Goal: Information Seeking & Learning: Learn about a topic

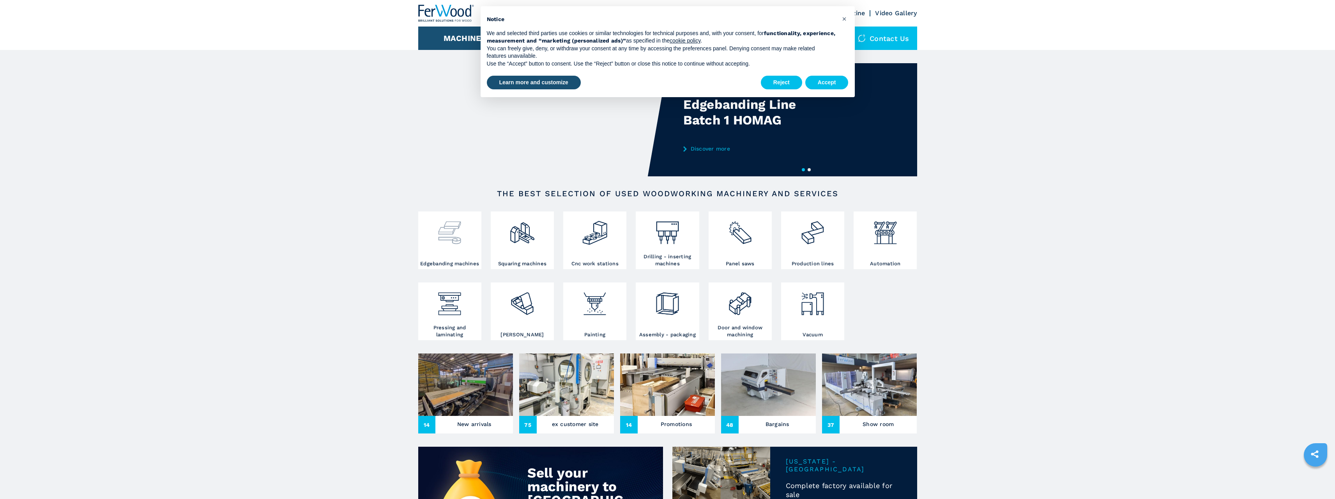
click at [460, 235] on img at bounding box center [449, 229] width 27 height 33
click at [814, 77] on button "Accept" at bounding box center [826, 83] width 43 height 14
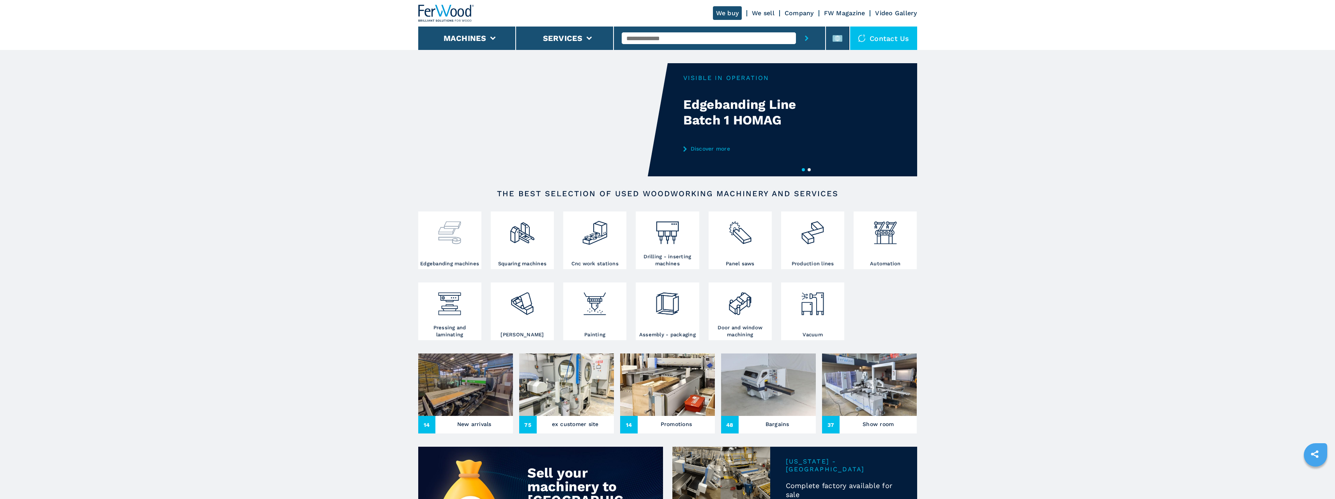
click at [451, 225] on img at bounding box center [449, 229] width 27 height 33
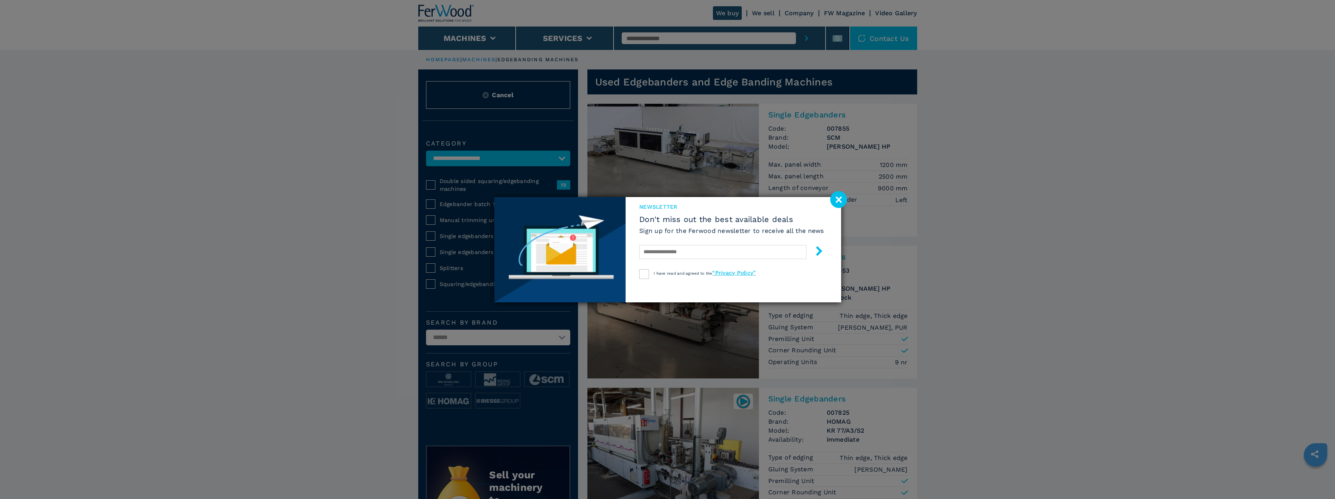
click at [840, 196] on image at bounding box center [838, 199] width 17 height 17
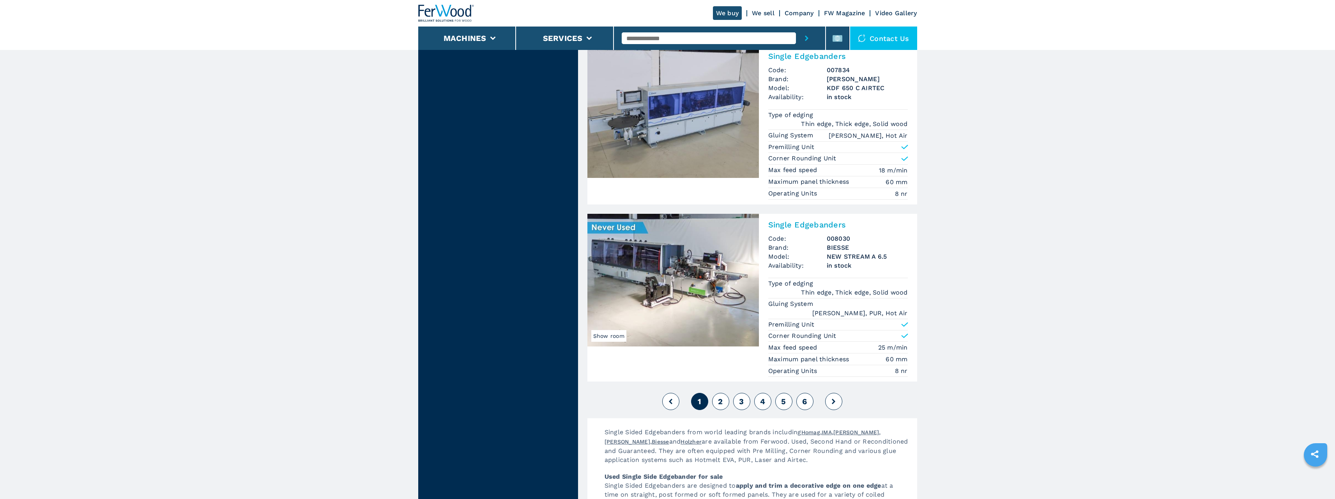
scroll to position [1793, 0]
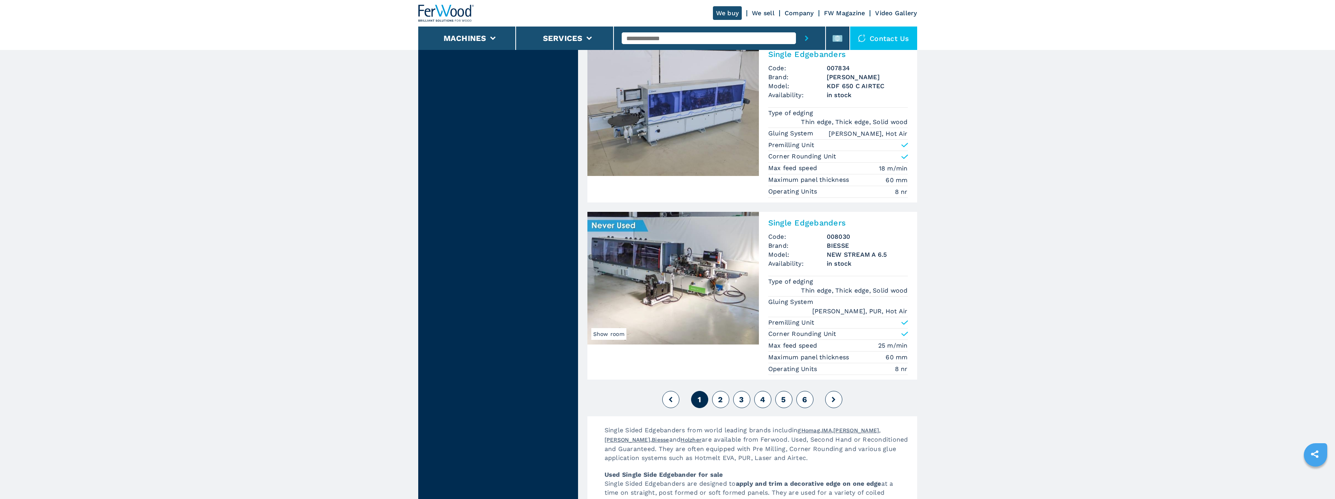
click at [725, 391] on button "2" at bounding box center [720, 399] width 17 height 17
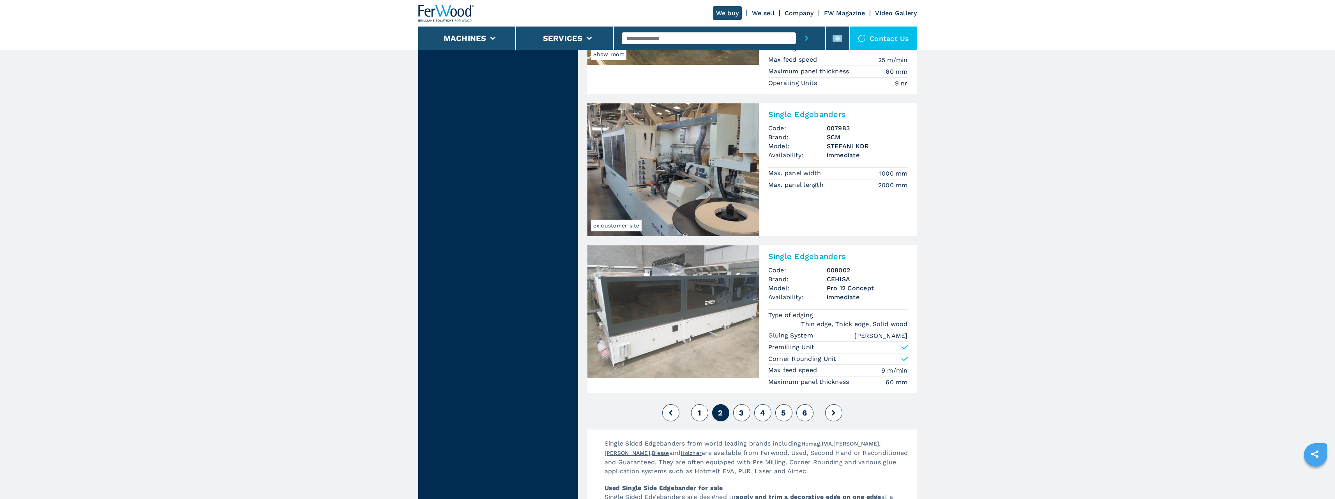
scroll to position [1793, 0]
click at [746, 414] on button "3" at bounding box center [741, 411] width 17 height 17
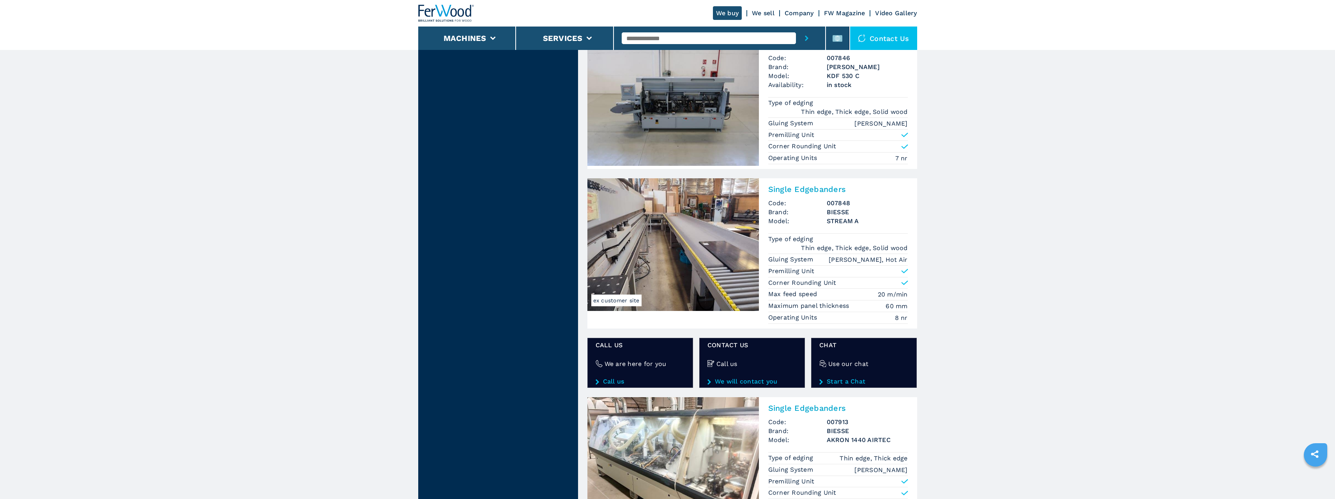
scroll to position [1352, 0]
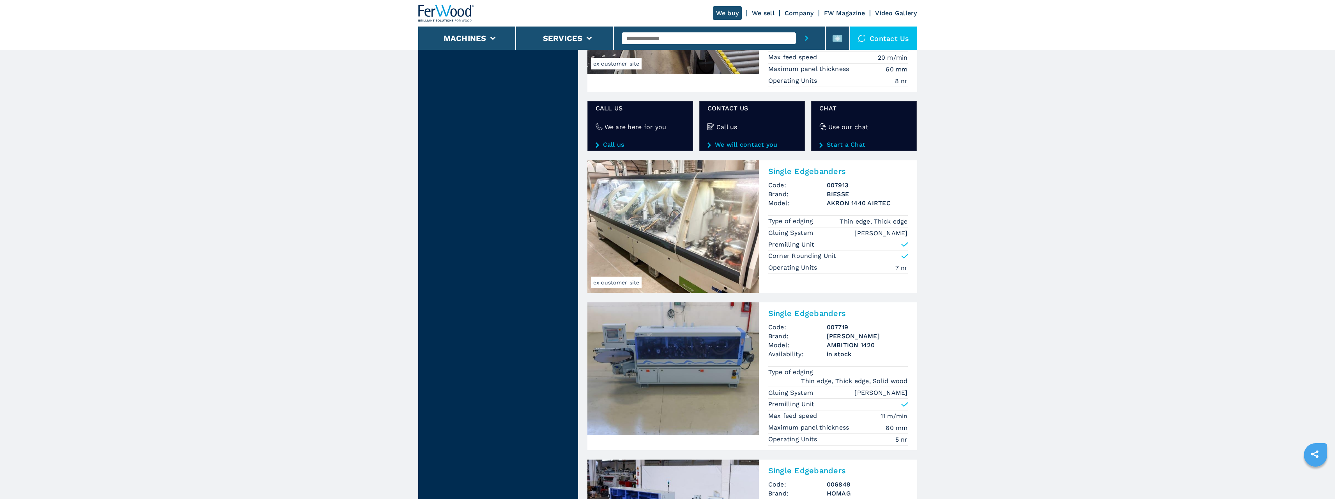
click at [671, 209] on img at bounding box center [673, 226] width 172 height 133
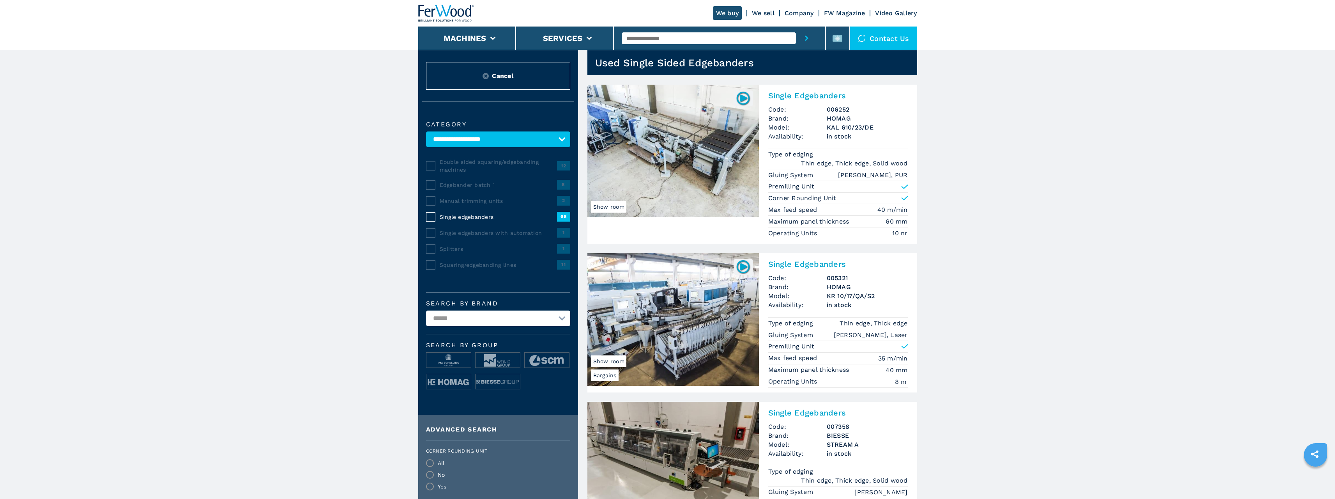
scroll to position [156, 0]
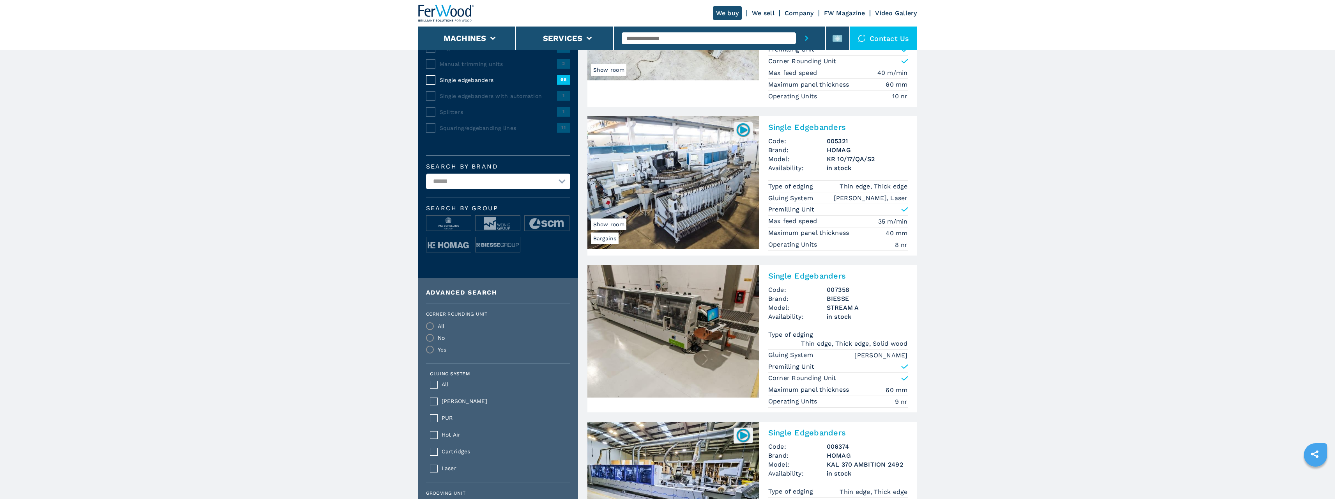
drag, startPoint x: 396, startPoint y: 308, endPoint x: 431, endPoint y: 292, distance: 38.2
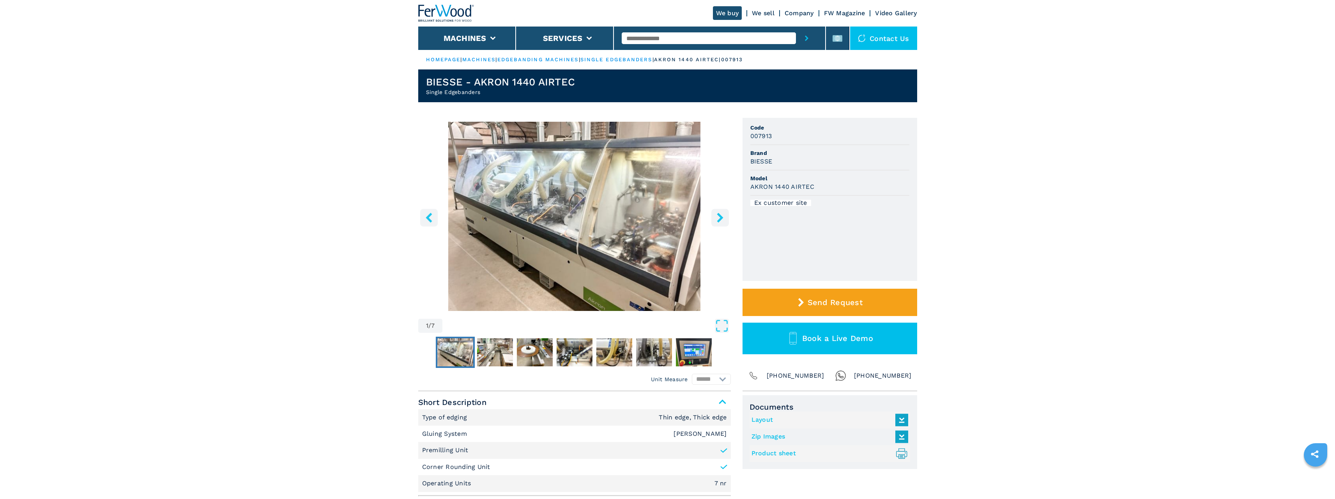
click at [722, 218] on icon "right-button" at bounding box center [720, 217] width 6 height 10
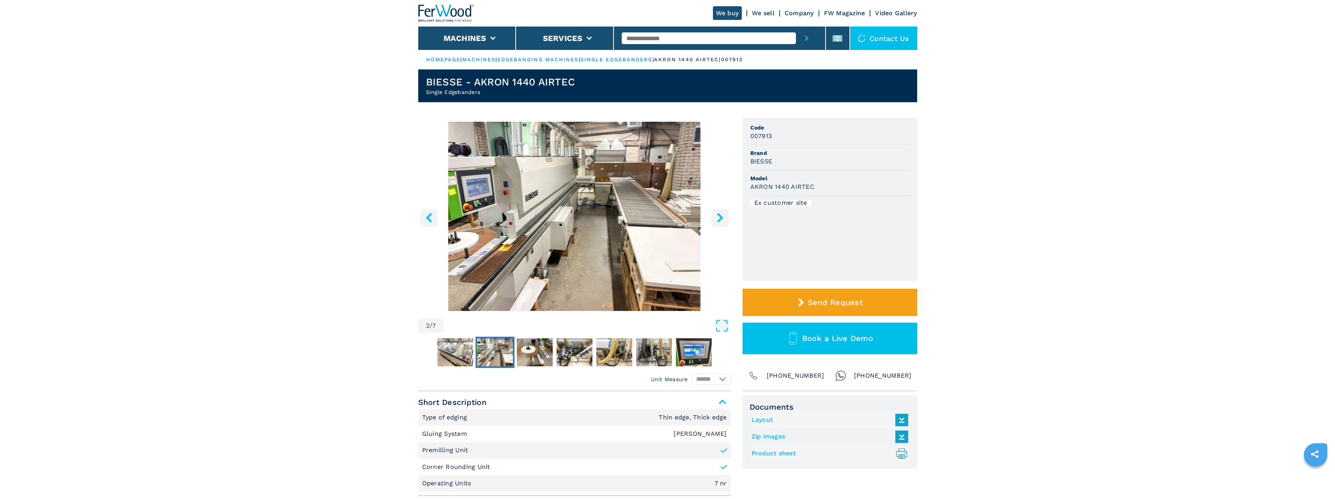
click at [722, 218] on icon "right-button" at bounding box center [720, 217] width 6 height 10
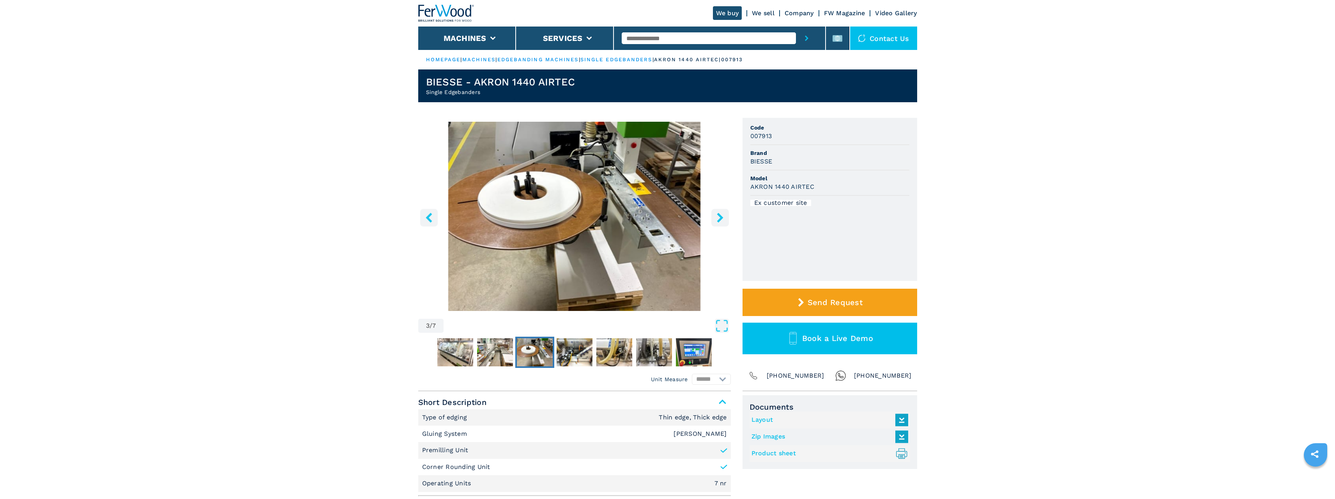
click at [722, 218] on icon "right-button" at bounding box center [720, 217] width 6 height 10
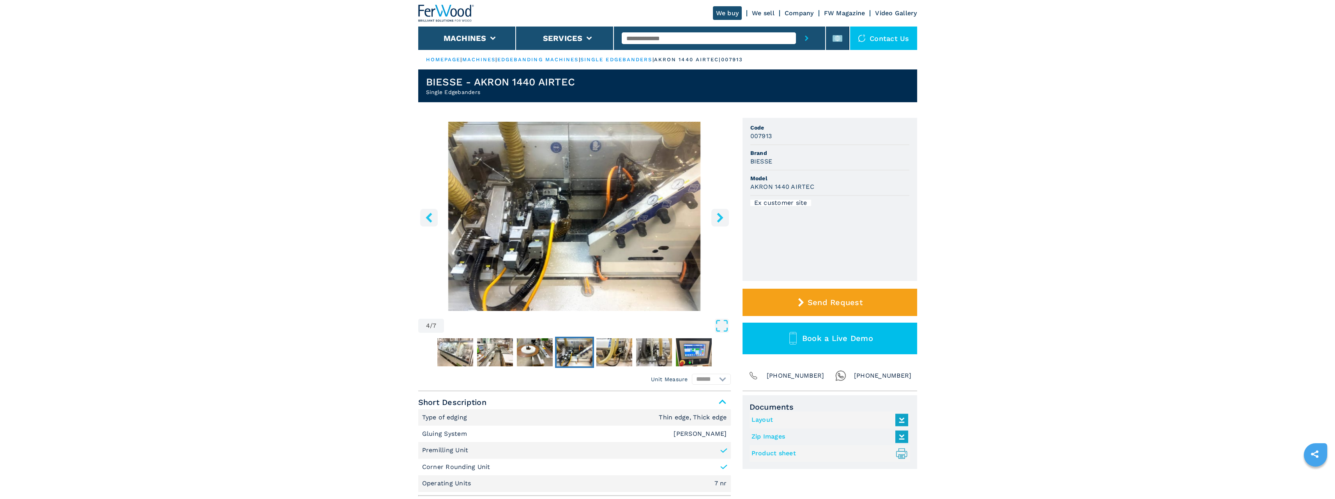
click at [722, 218] on icon "right-button" at bounding box center [720, 217] width 6 height 10
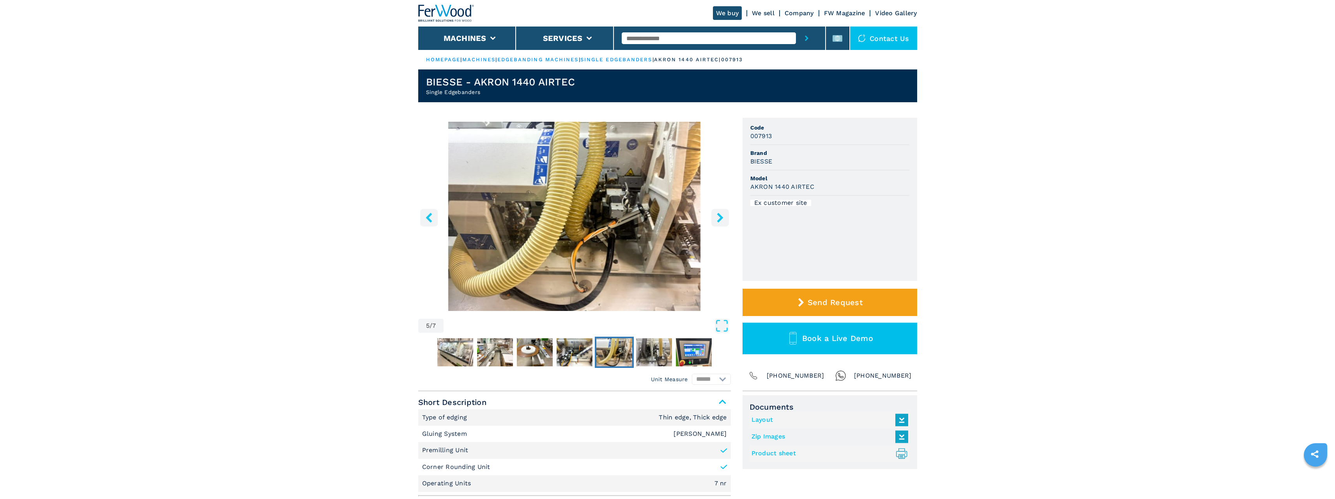
click at [722, 218] on icon "right-button" at bounding box center [720, 217] width 6 height 10
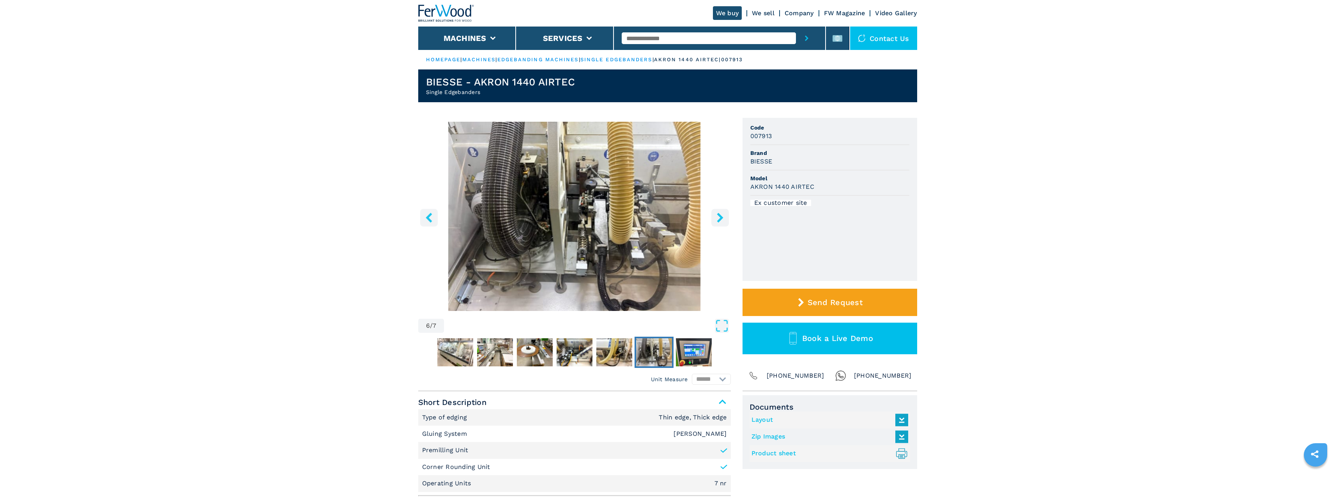
click at [722, 218] on icon "right-button" at bounding box center [720, 217] width 6 height 10
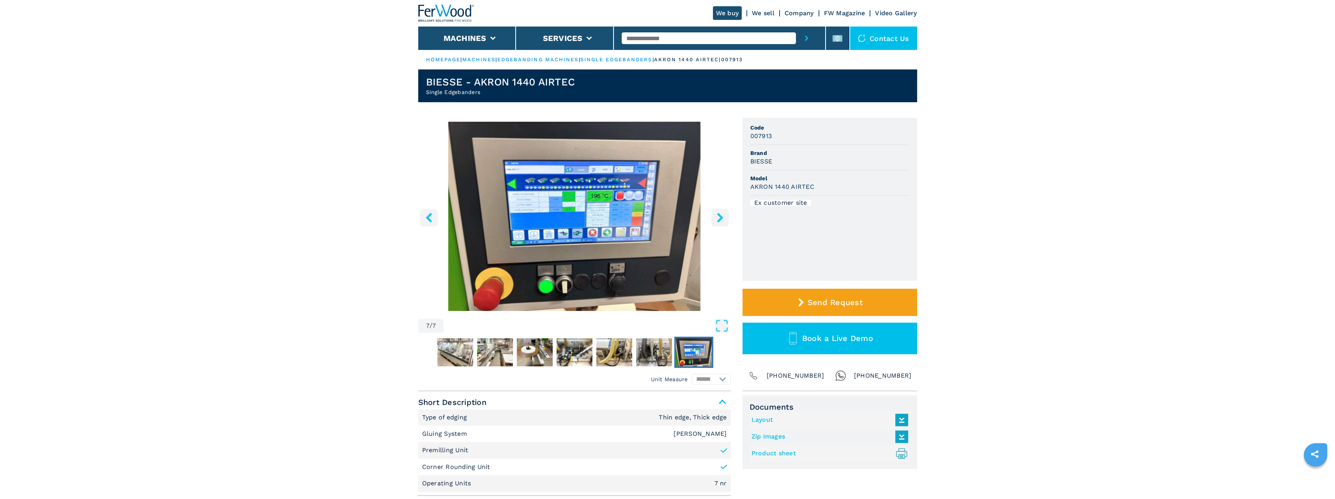
click at [722, 218] on icon "right-button" at bounding box center [720, 217] width 6 height 10
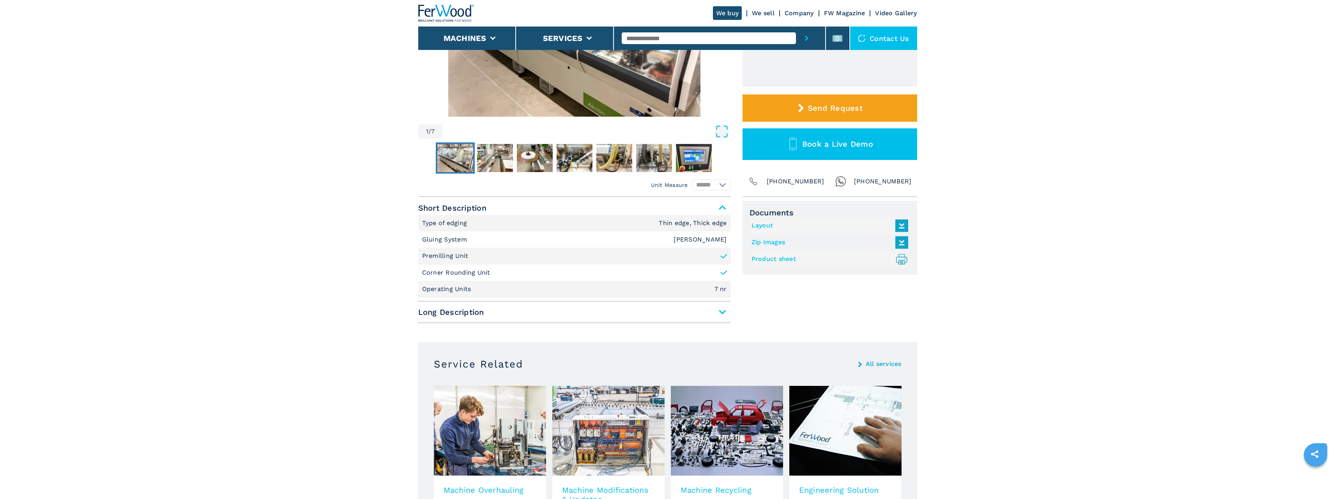
scroll to position [195, 0]
click at [721, 307] on span "Long Description" at bounding box center [574, 311] width 313 height 14
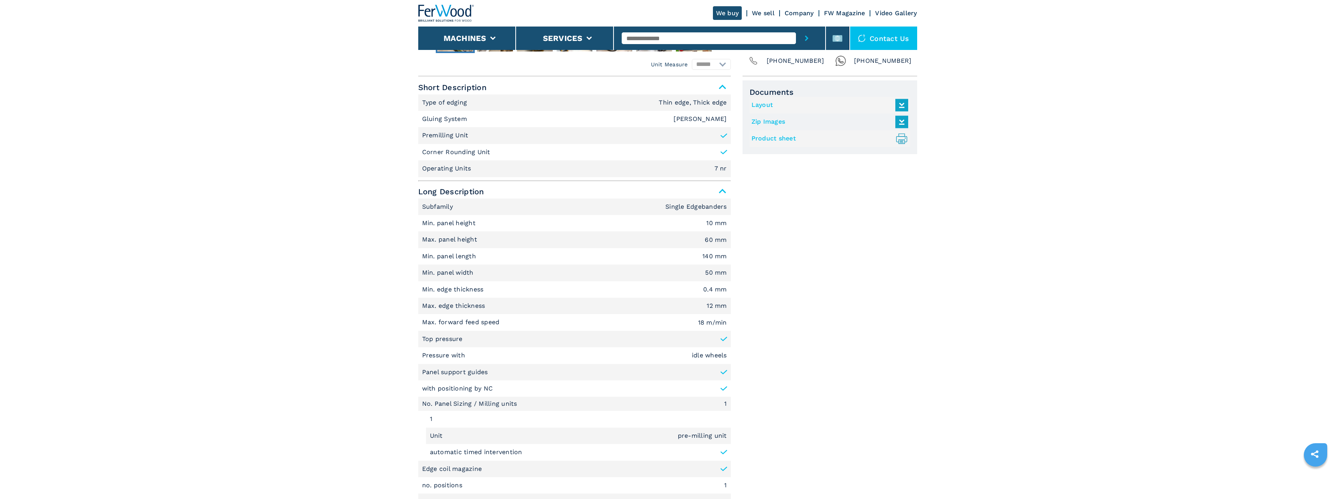
scroll to position [273, 0]
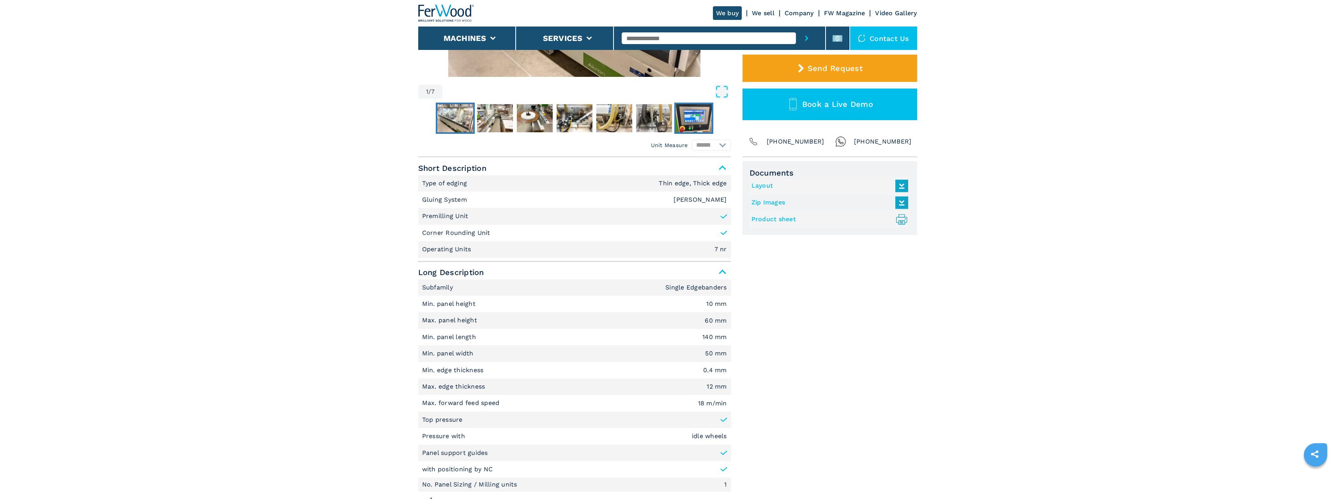
click at [693, 122] on img "Go to Slide 7" at bounding box center [694, 118] width 36 height 28
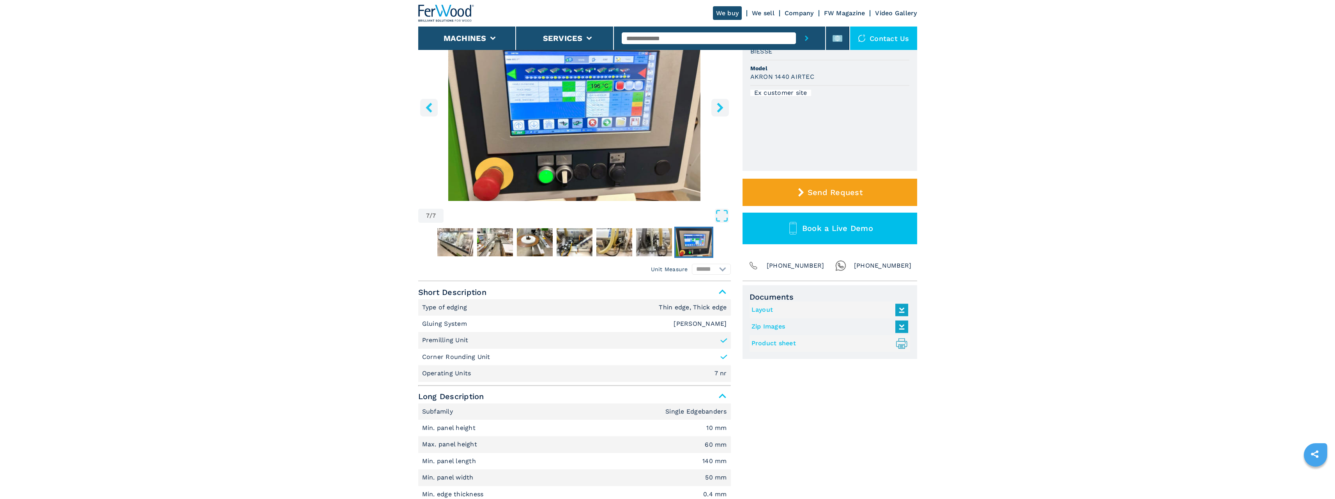
scroll to position [0, 0]
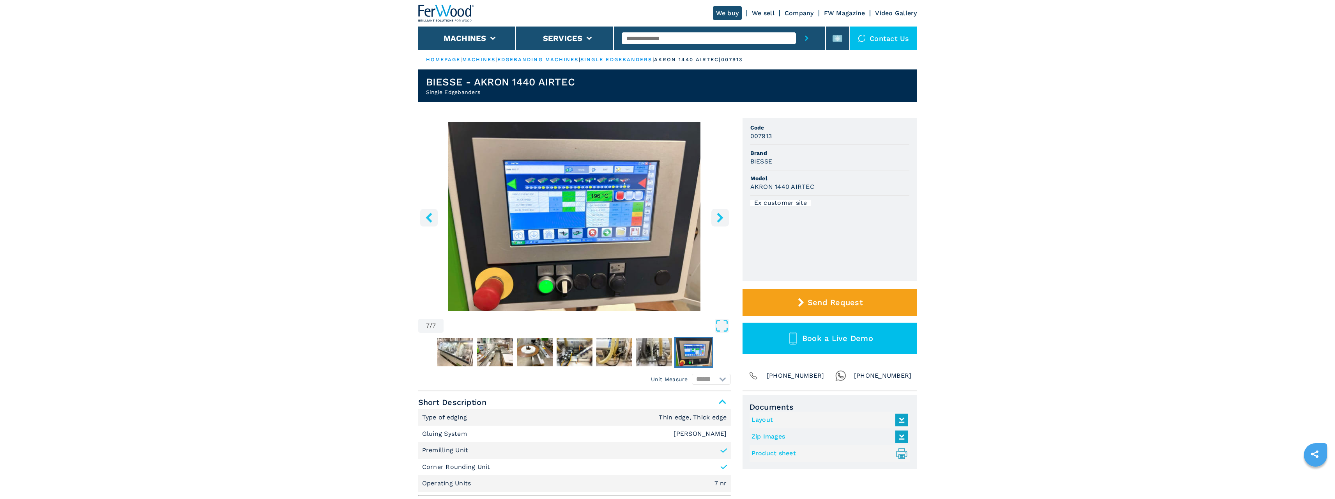
click at [595, 209] on img "Go to Slide 7" at bounding box center [574, 216] width 313 height 189
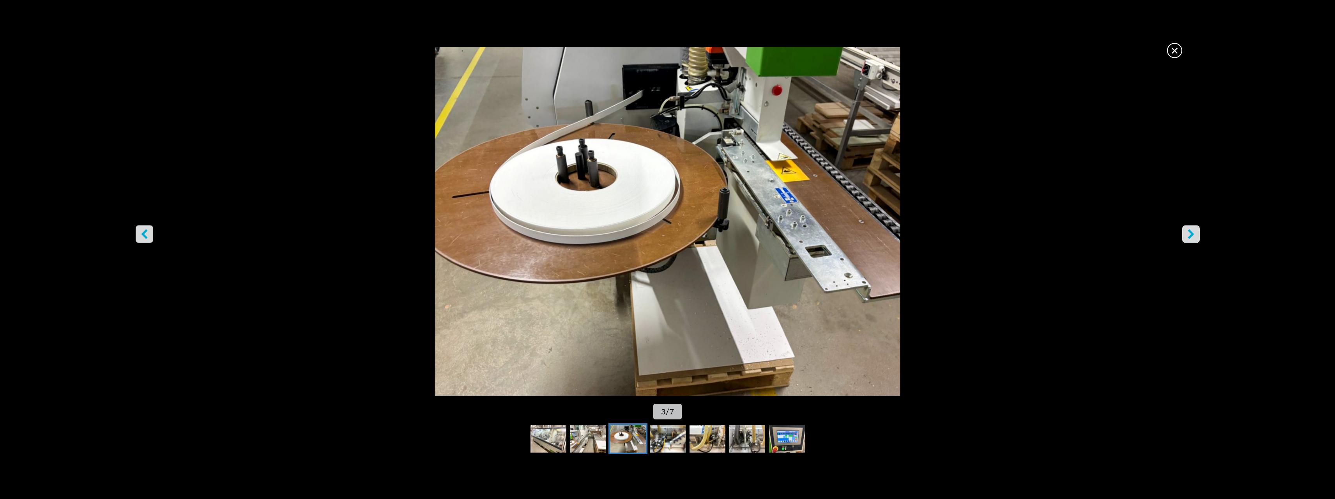
click at [1169, 48] on span "×" at bounding box center [1175, 49] width 14 height 14
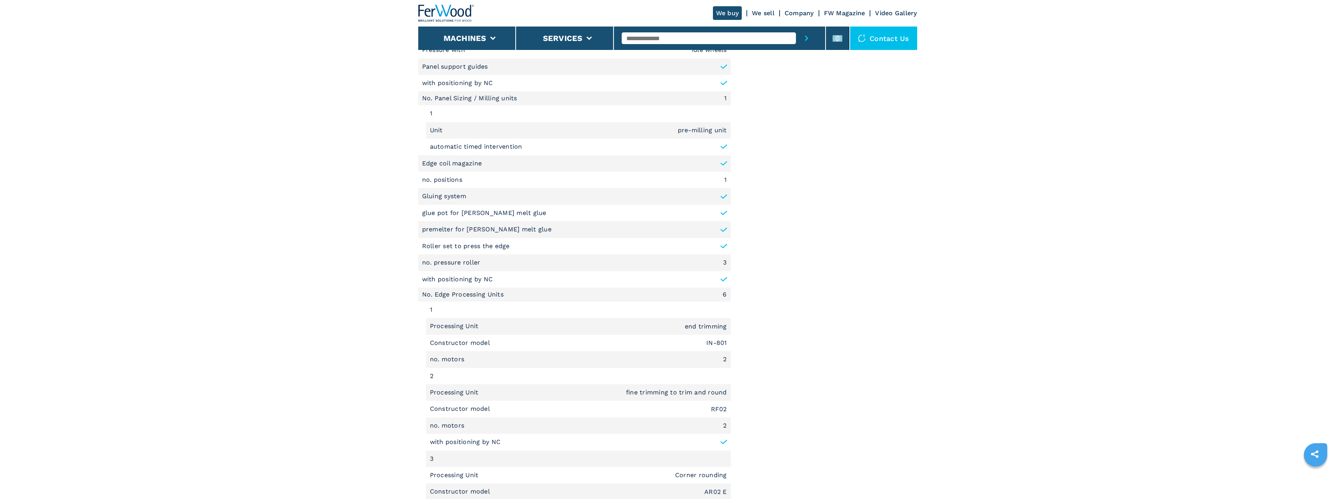
scroll to position [624, 0]
drag, startPoint x: 391, startPoint y: 327, endPoint x: 398, endPoint y: 331, distance: 8.2
